Goal: Task Accomplishment & Management: Complete application form

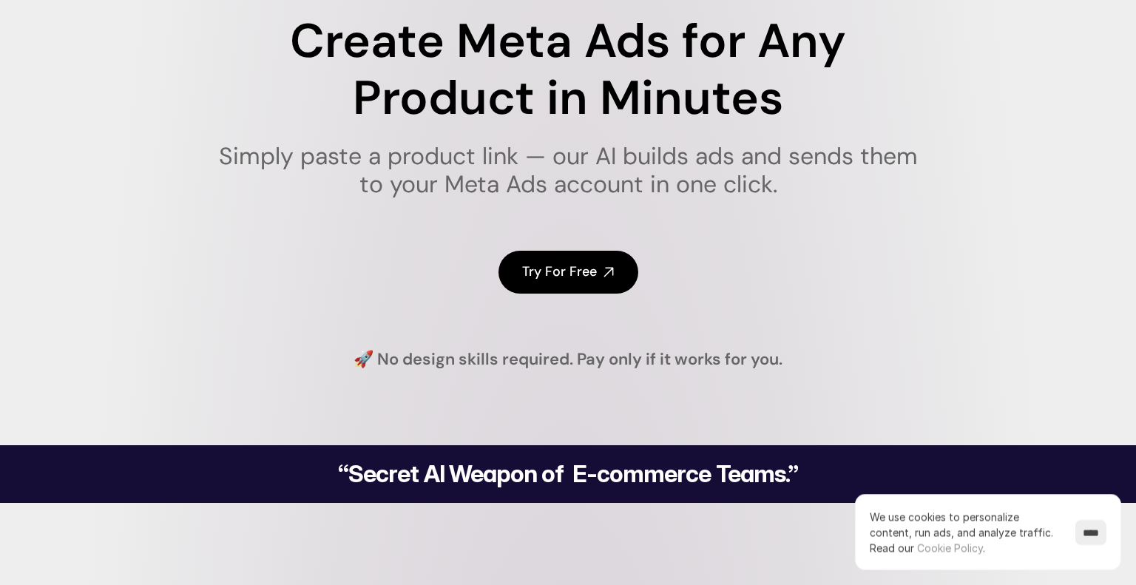
scroll to position [168, 0]
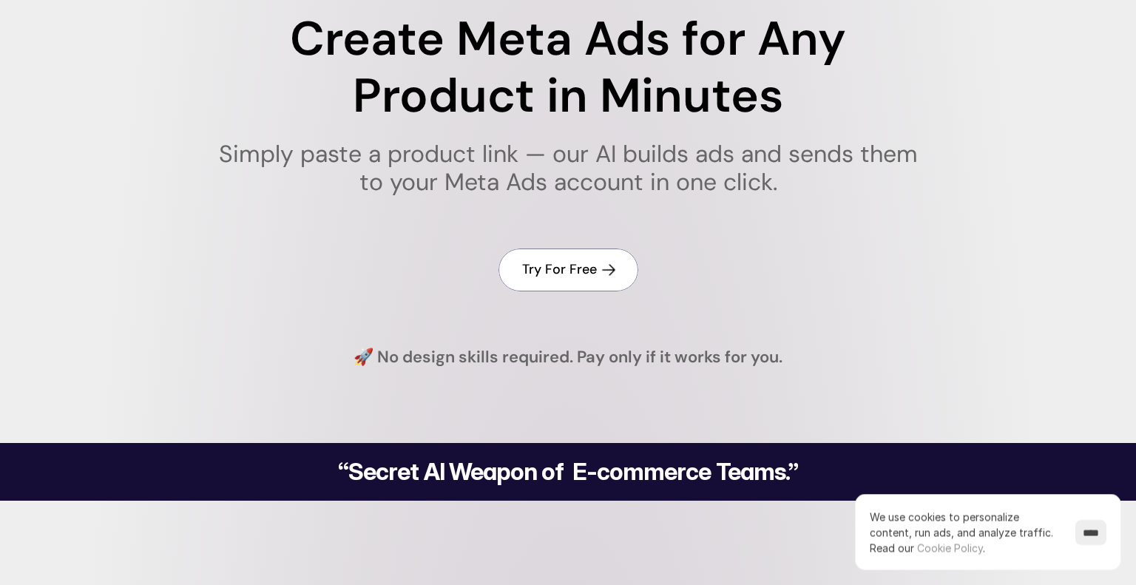
click at [587, 280] on link "Try For Free" at bounding box center [568, 270] width 140 height 42
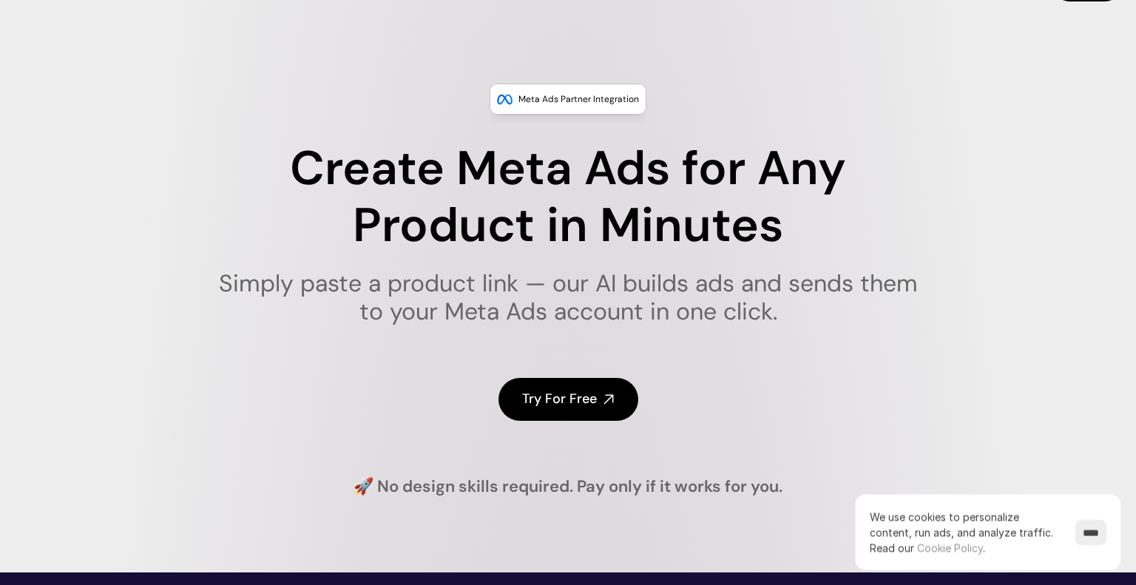
scroll to position [52, 0]
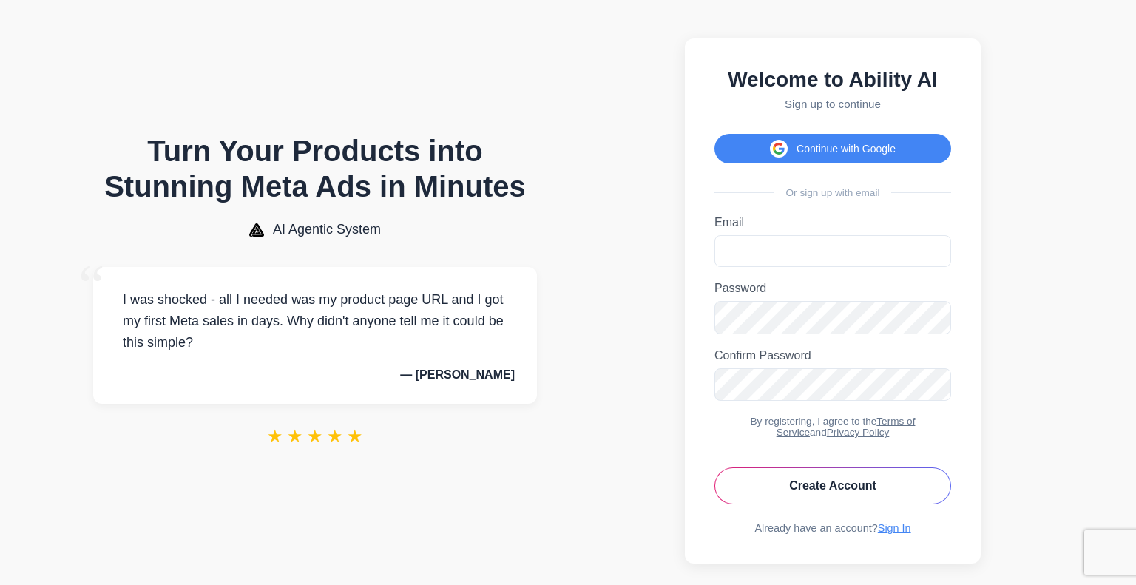
click at [753, 174] on div "Welcome to Ability AI Sign up to continue Continue with Google Or sign up with …" at bounding box center [833, 300] width 296 height 525
type input "**********"
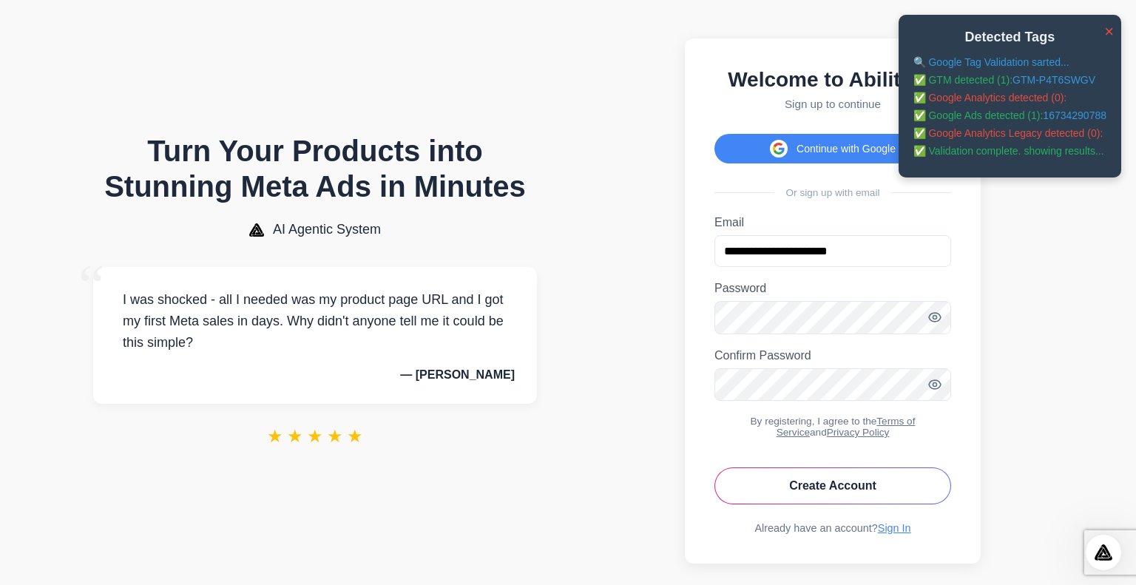
click at [1045, 78] on link "GTM-P4T6SWGV" at bounding box center [1054, 80] width 83 height 12
